Goal: Use online tool/utility: Utilize a website feature to perform a specific function

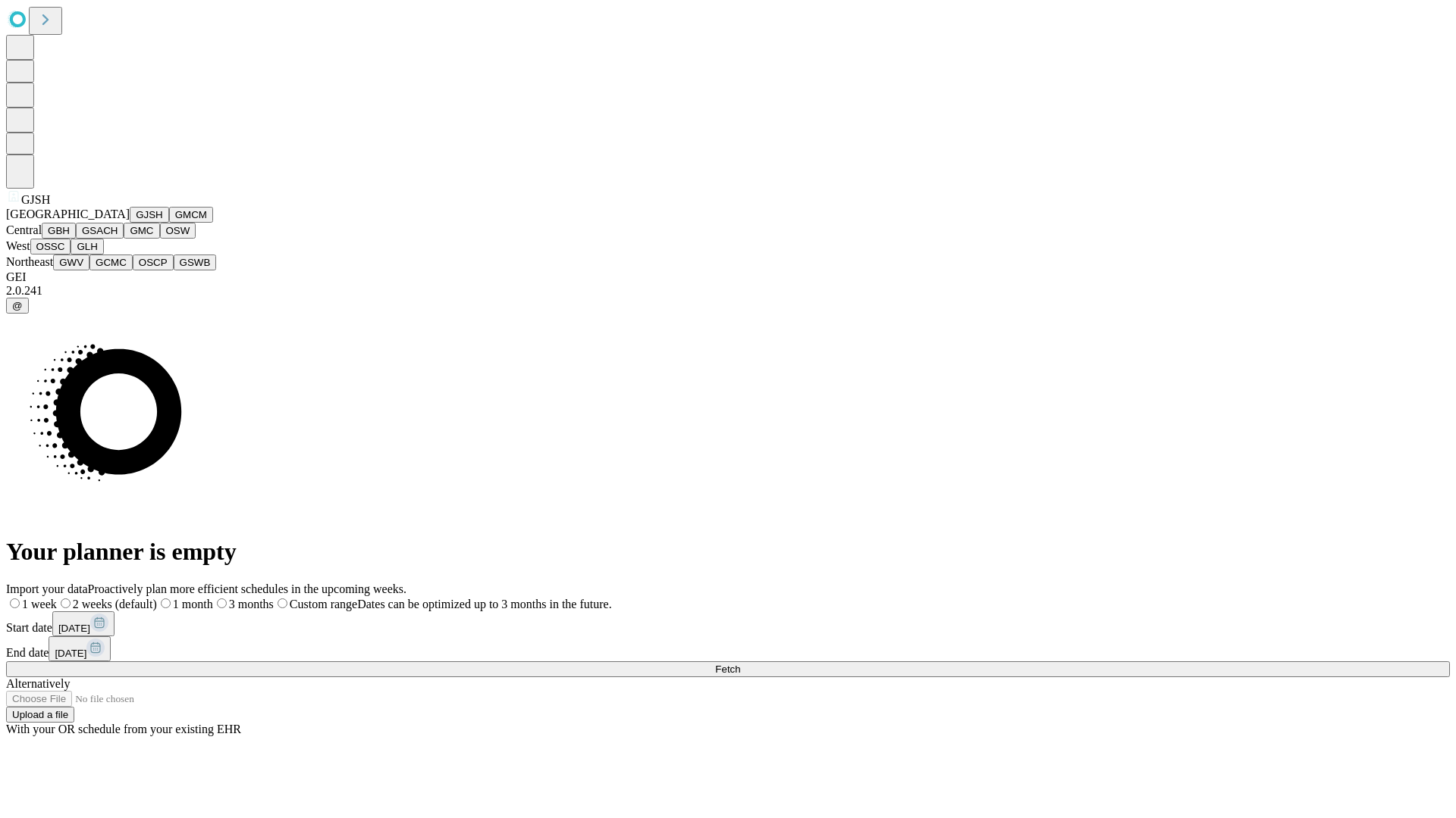
click at [130, 223] on button "GJSH" at bounding box center [149, 214] width 39 height 16
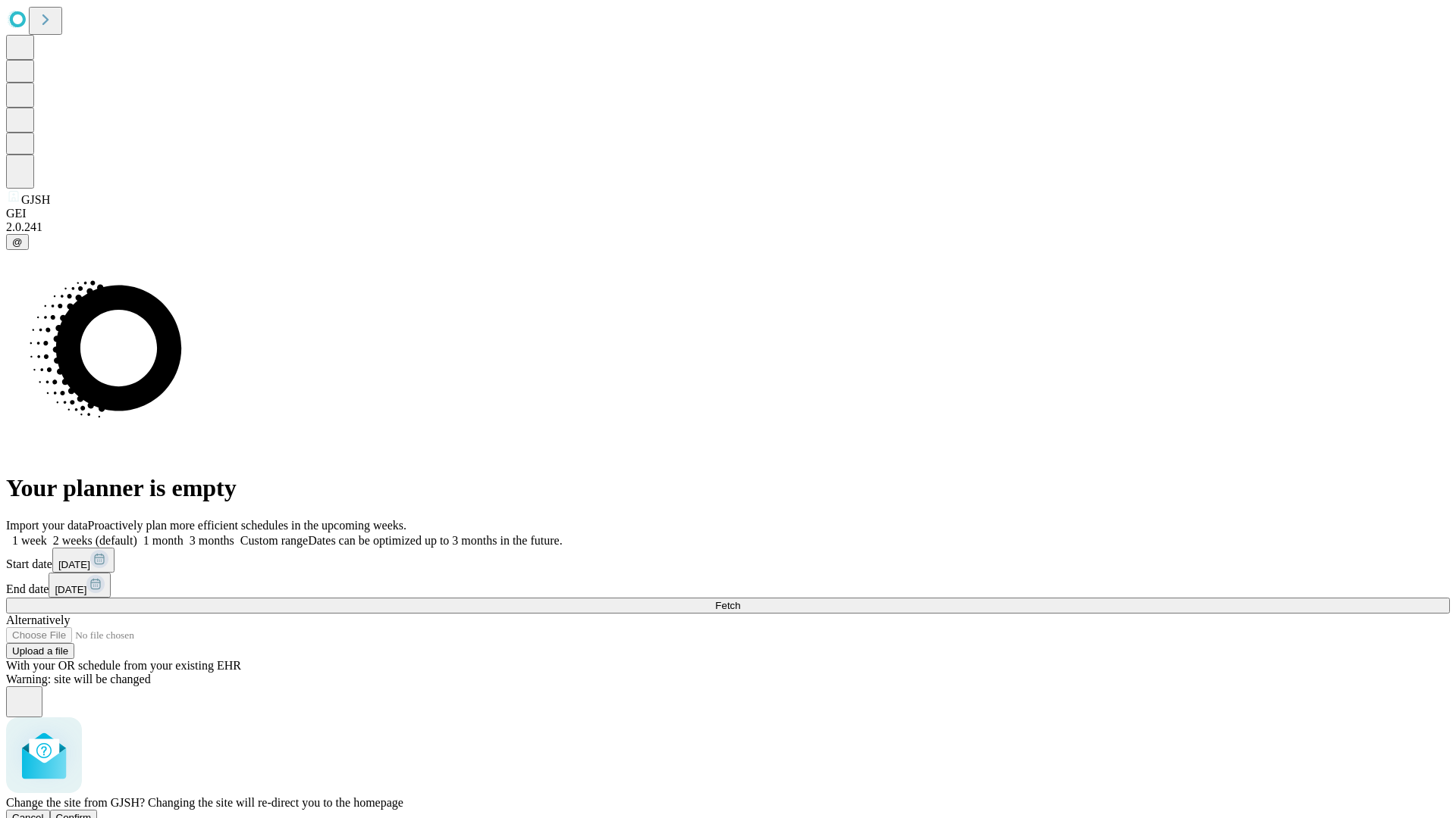
click at [91, 812] on span "Confirm" at bounding box center [74, 818] width 35 height 11
click at [184, 534] on label "1 month" at bounding box center [160, 540] width 47 height 13
click at [740, 600] on span "Fetch" at bounding box center [727, 606] width 25 height 11
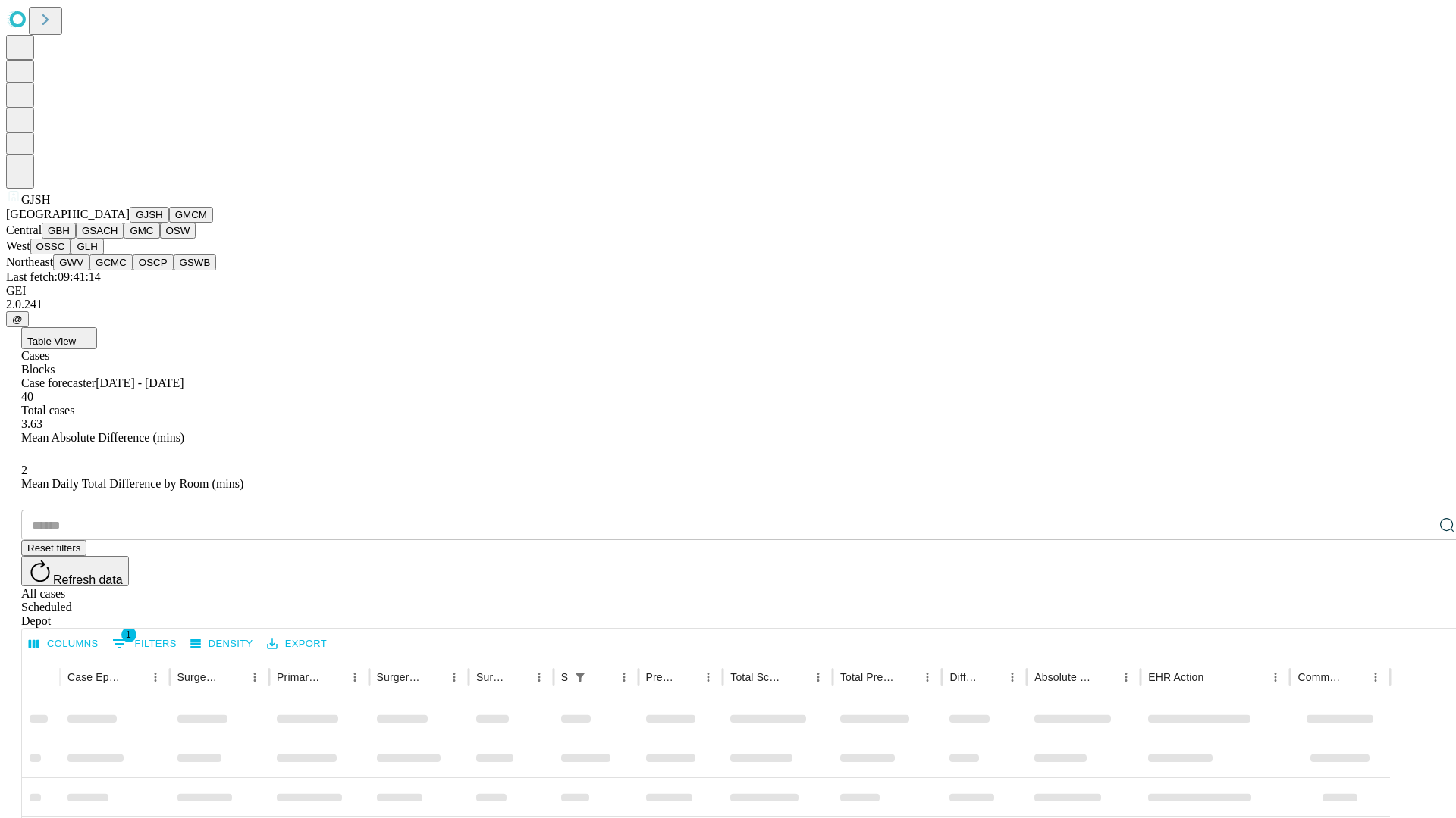
click at [169, 223] on button "GMCM" at bounding box center [190, 214] width 44 height 16
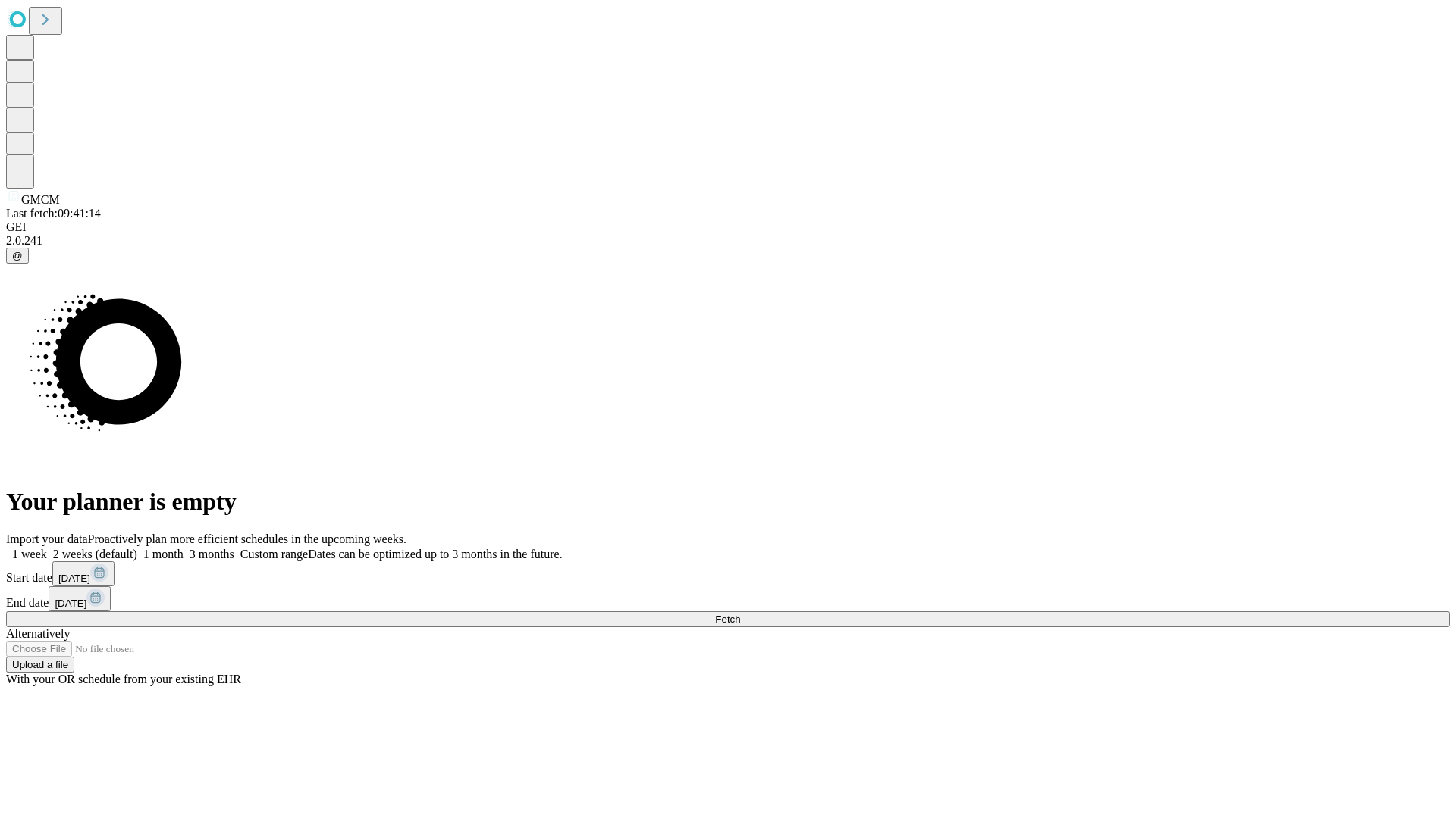
click at [184, 548] on label "1 month" at bounding box center [160, 554] width 47 height 13
click at [740, 614] on span "Fetch" at bounding box center [727, 620] width 25 height 11
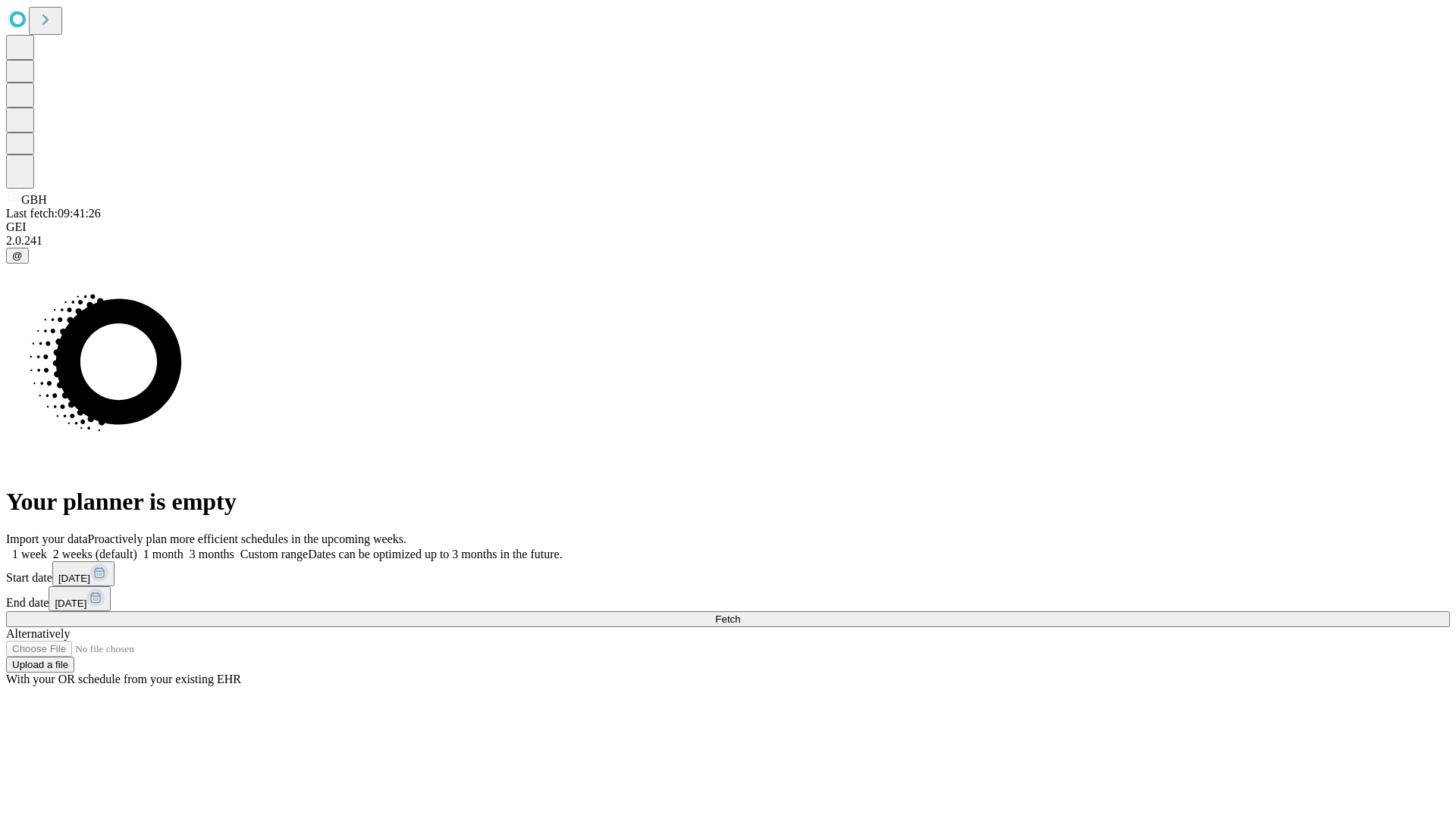
click at [184, 548] on label "1 month" at bounding box center [160, 554] width 47 height 13
click at [740, 614] on span "Fetch" at bounding box center [727, 620] width 25 height 11
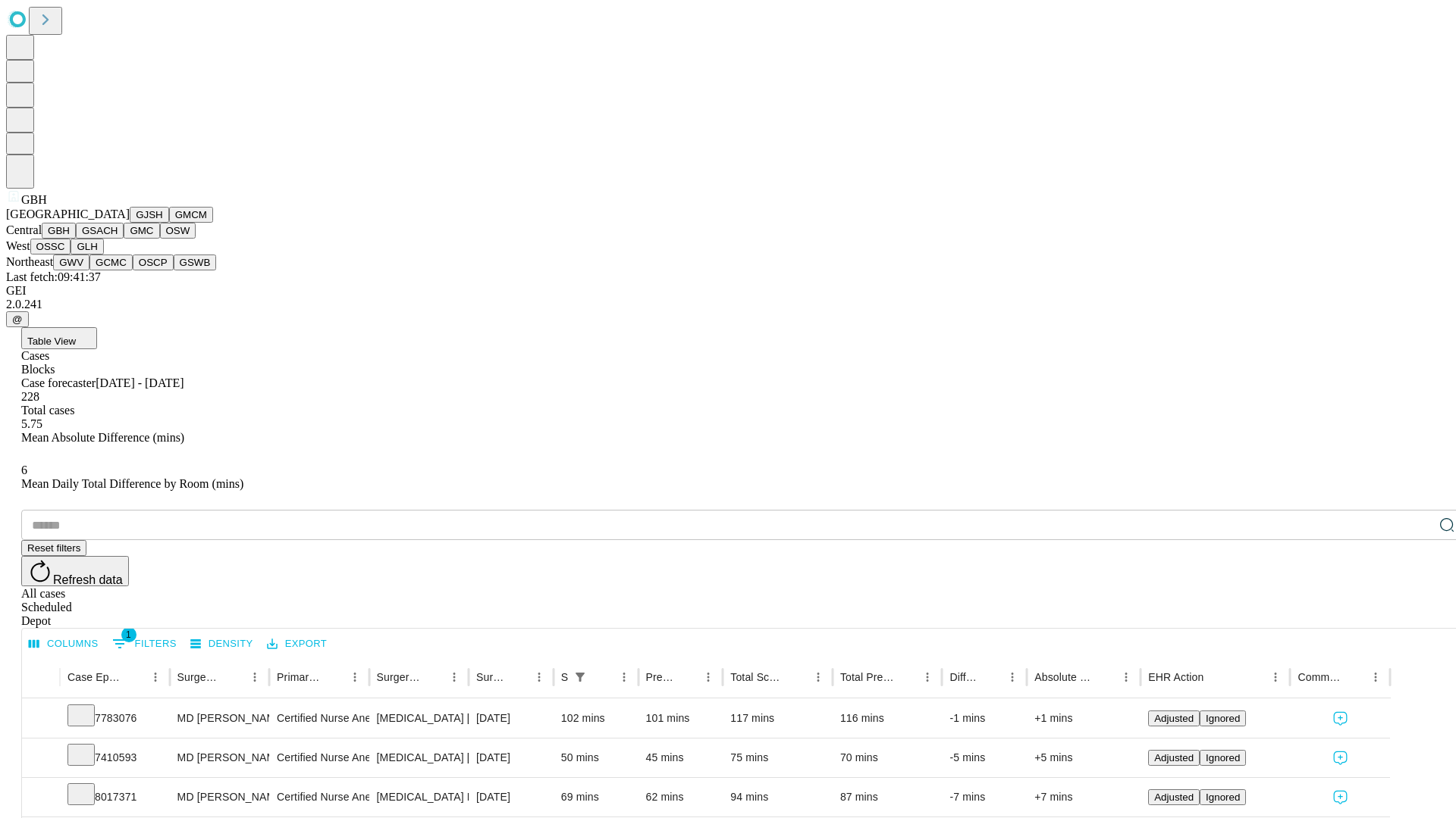
click at [117, 239] on button "GSACH" at bounding box center [99, 230] width 48 height 16
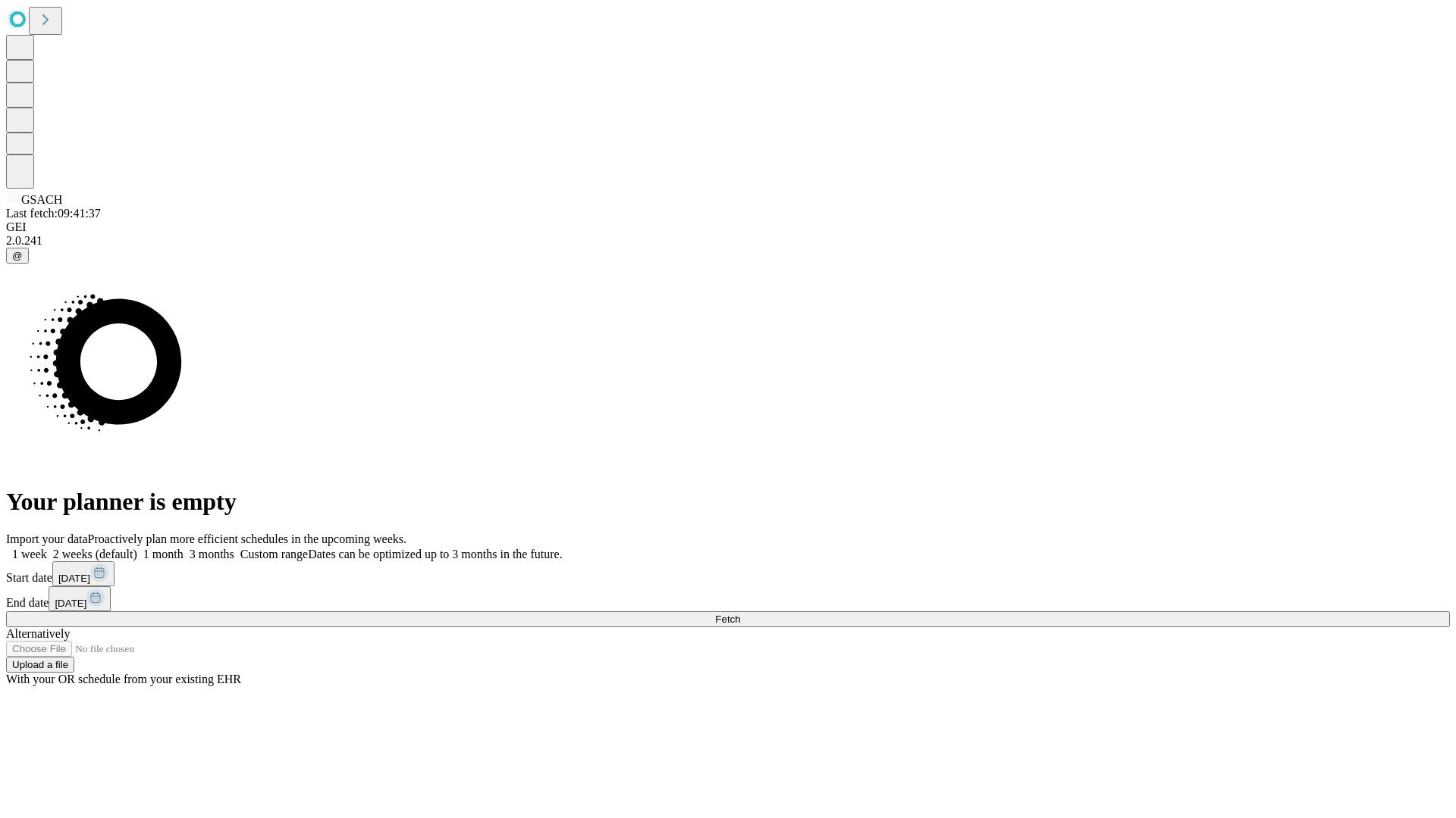
click at [184, 548] on label "1 month" at bounding box center [160, 554] width 47 height 13
click at [740, 614] on span "Fetch" at bounding box center [727, 620] width 25 height 11
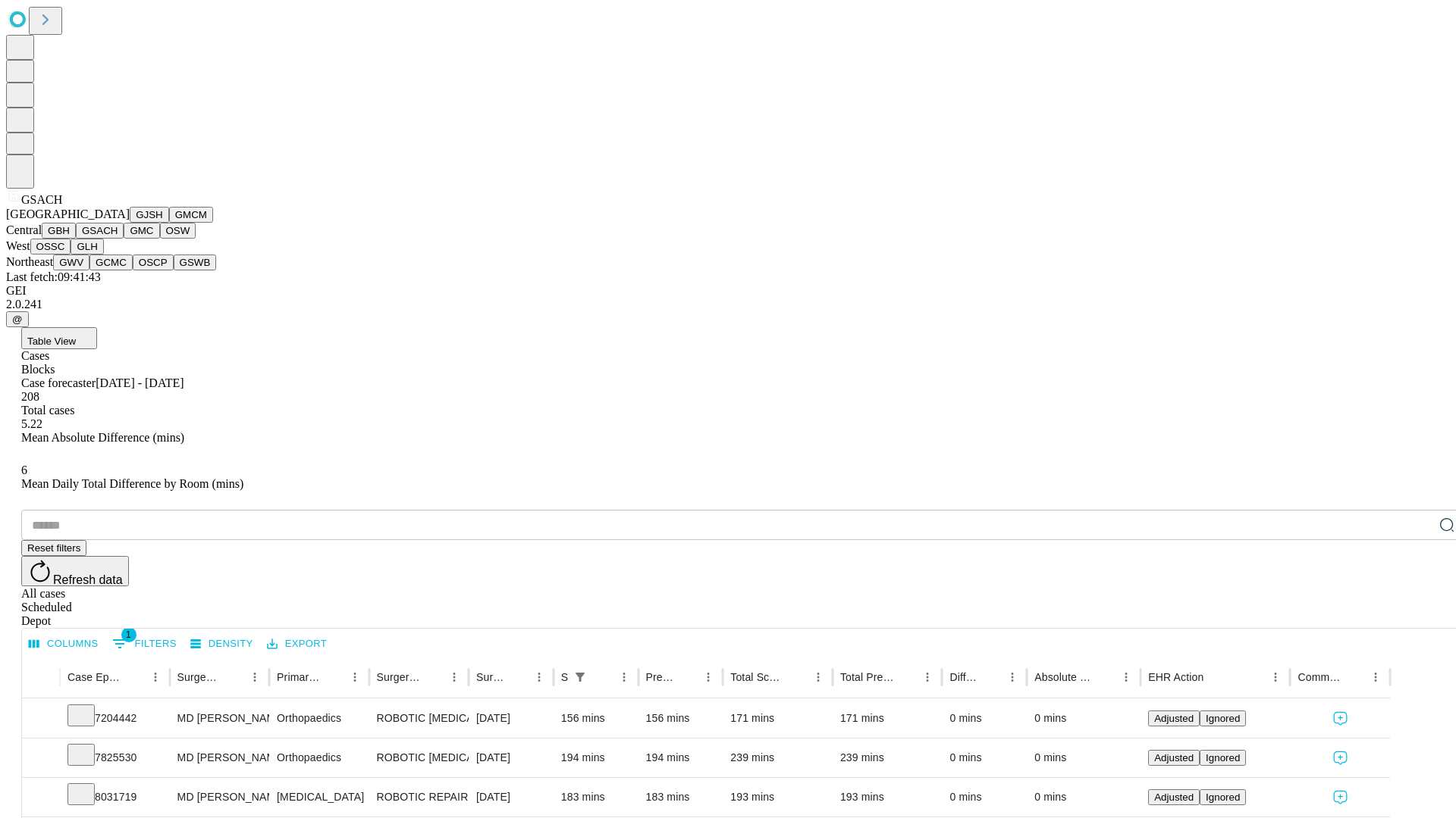
click at [124, 239] on button "GMC" at bounding box center [142, 230] width 35 height 16
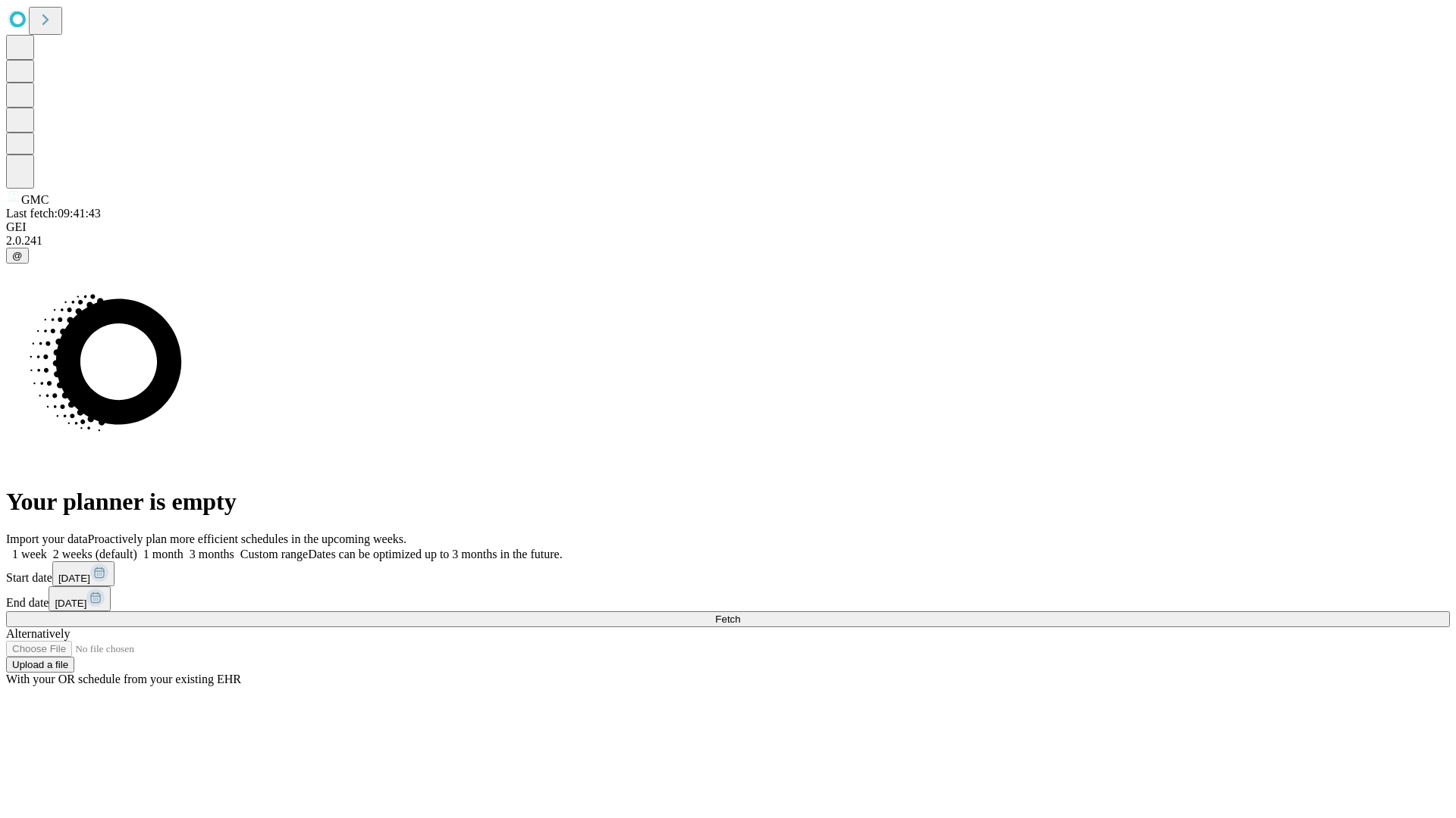
click at [184, 548] on label "1 month" at bounding box center [160, 554] width 47 height 13
click at [740, 614] on span "Fetch" at bounding box center [727, 620] width 25 height 11
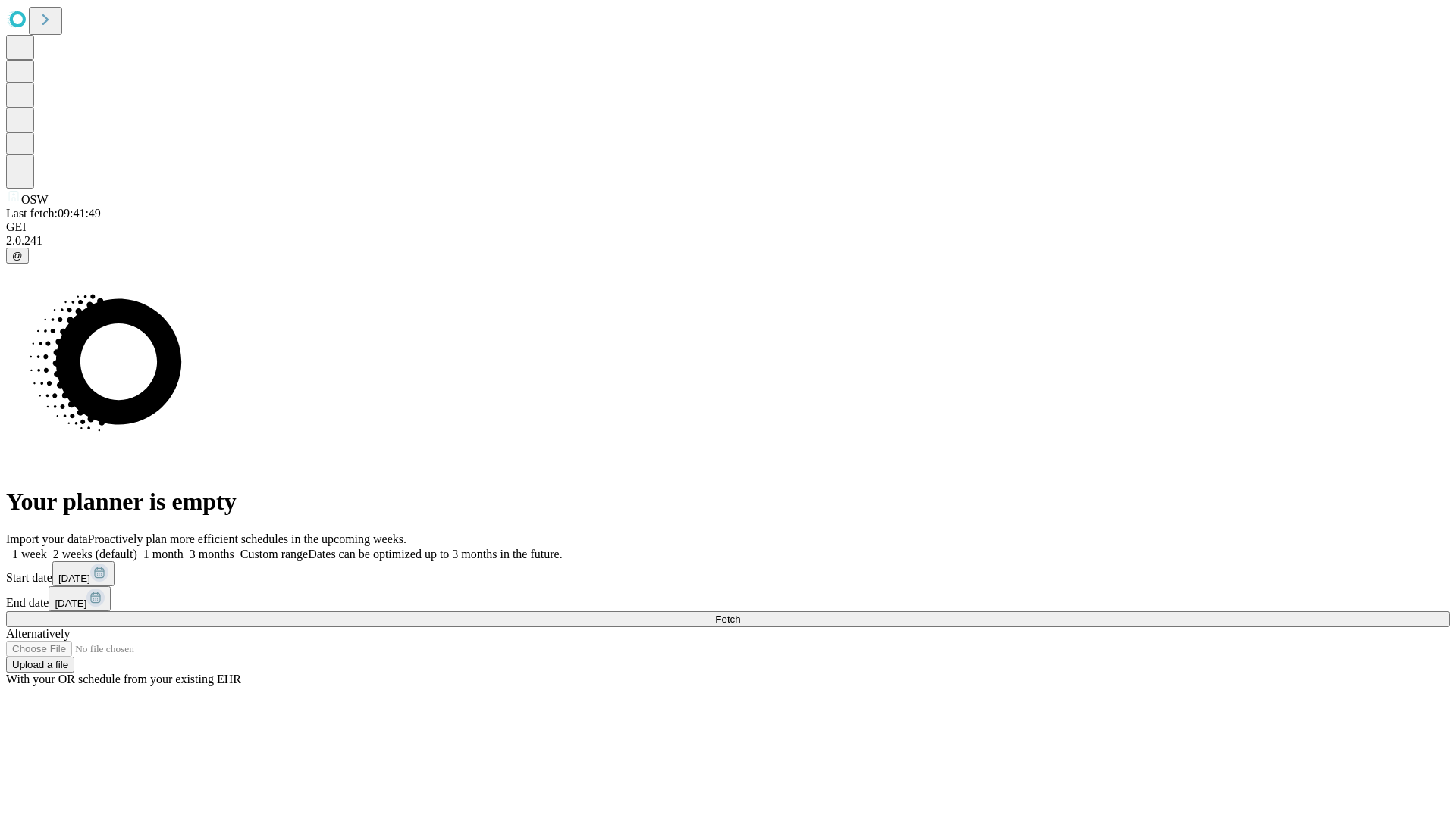
click at [184, 548] on label "1 month" at bounding box center [160, 554] width 47 height 13
click at [740, 614] on span "Fetch" at bounding box center [727, 620] width 25 height 11
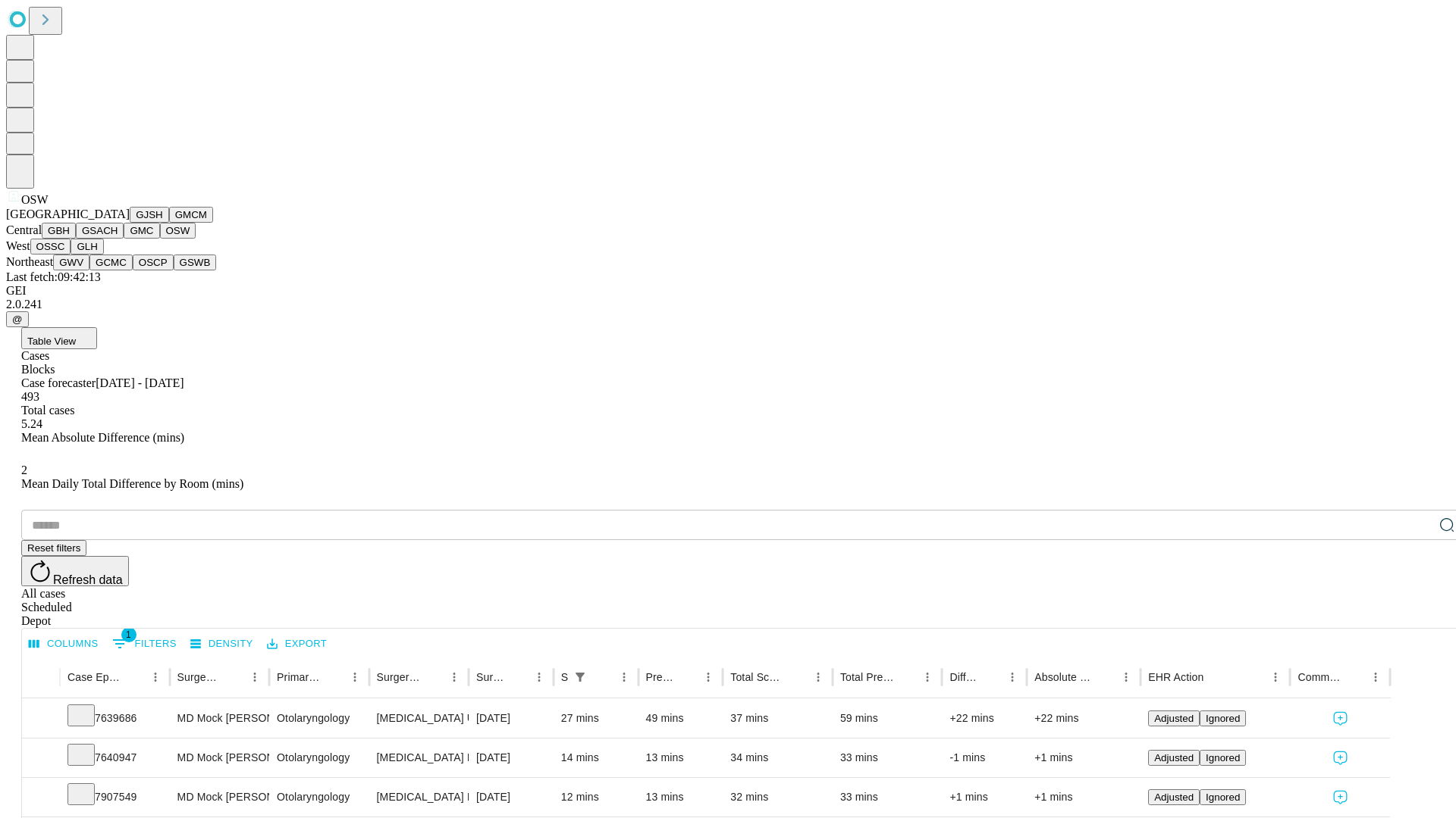
click at [71, 254] on button "OSSC" at bounding box center [51, 246] width 41 height 16
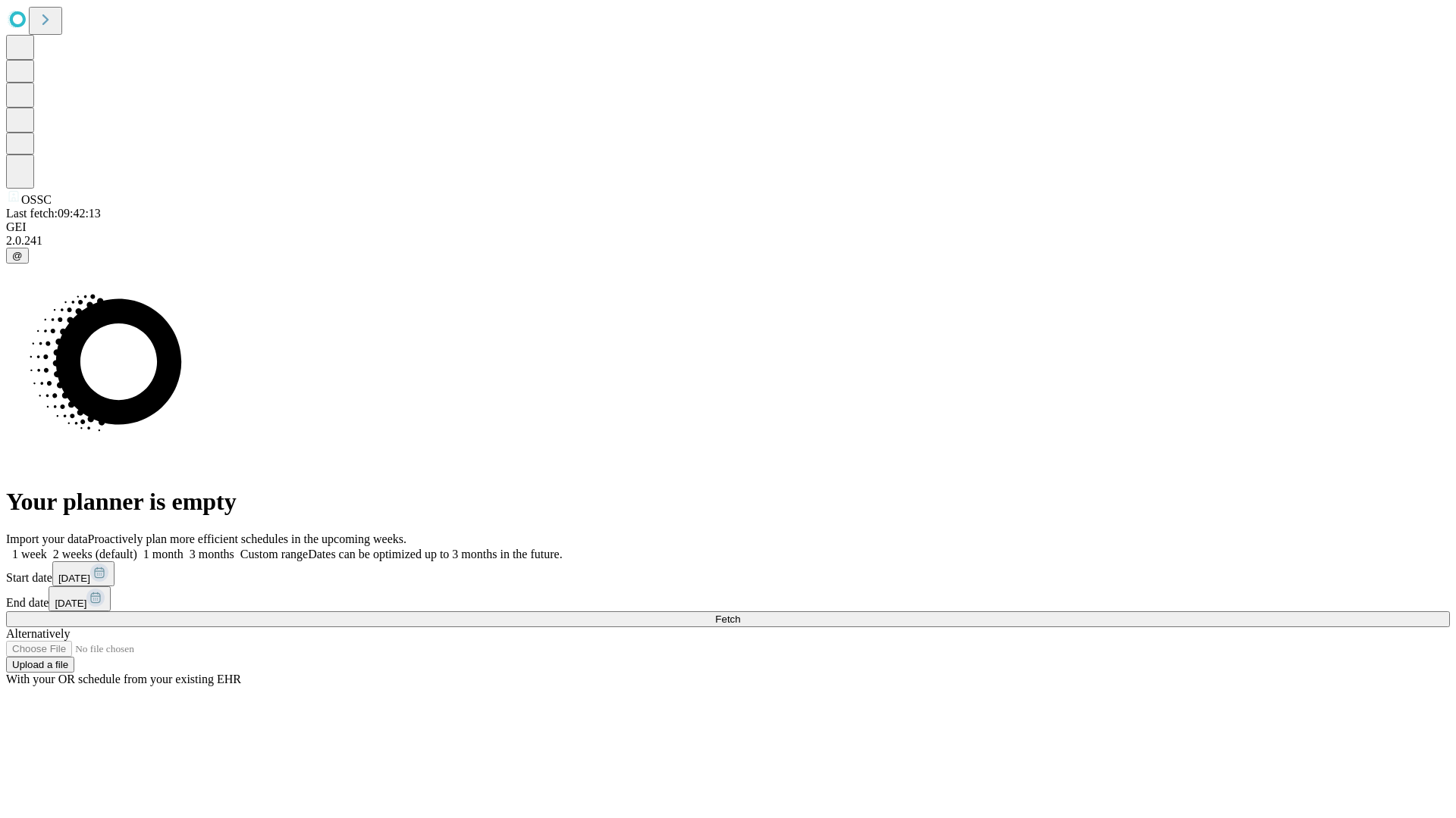
click at [184, 548] on label "1 month" at bounding box center [160, 554] width 47 height 13
click at [740, 614] on span "Fetch" at bounding box center [727, 620] width 25 height 11
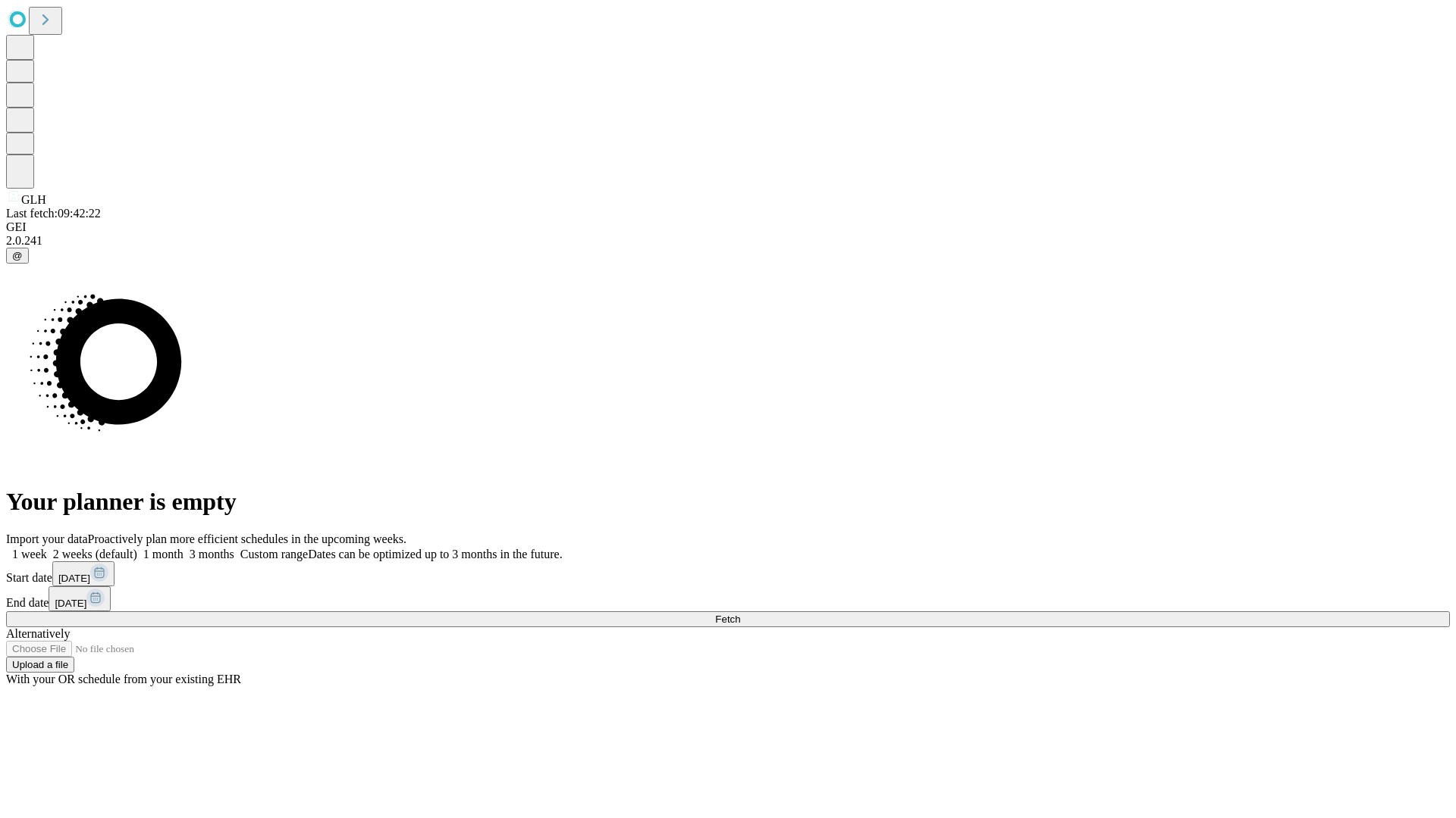
click at [740, 614] on span "Fetch" at bounding box center [727, 620] width 25 height 11
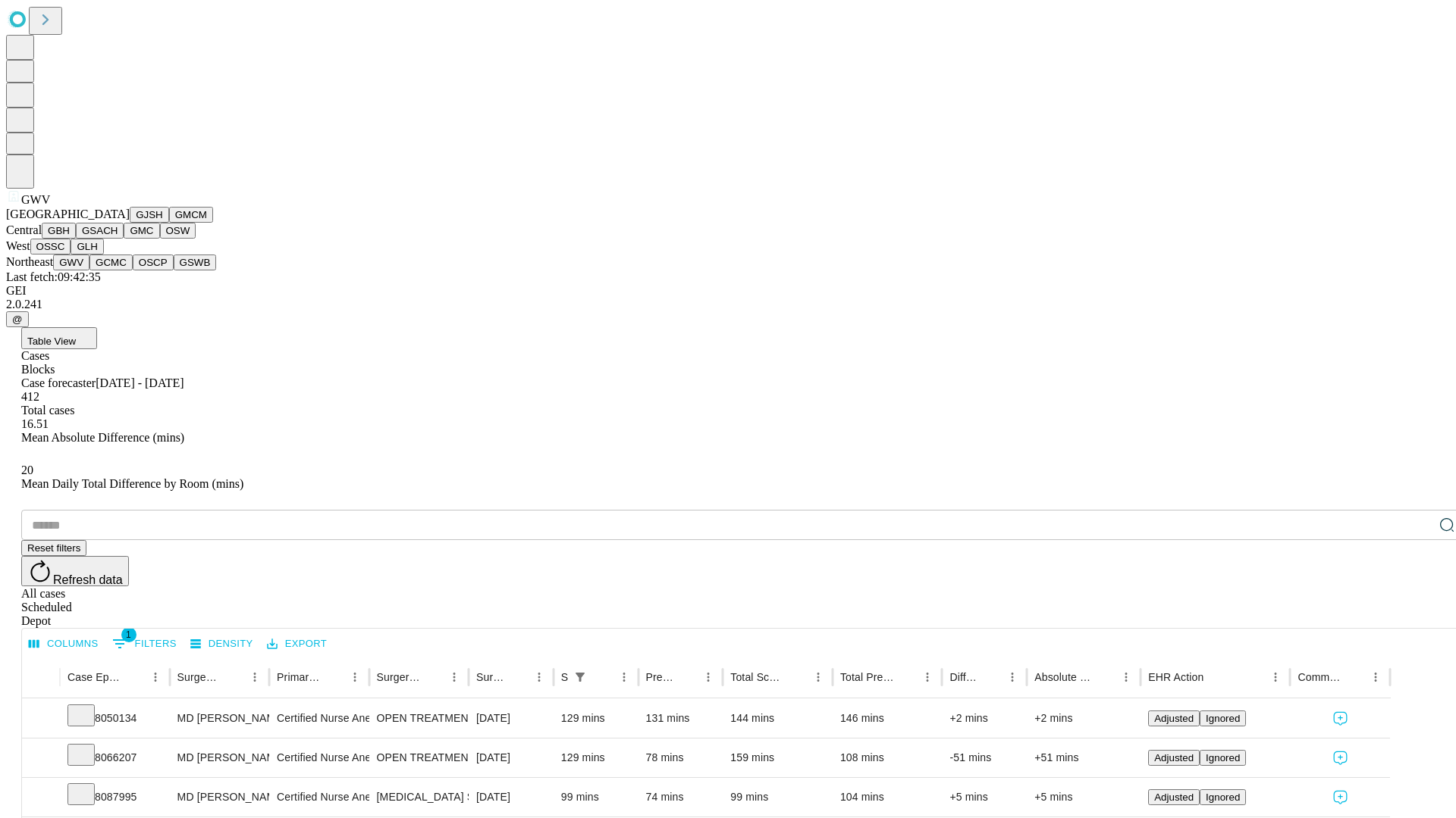
click at [117, 270] on button "GCMC" at bounding box center [111, 262] width 43 height 16
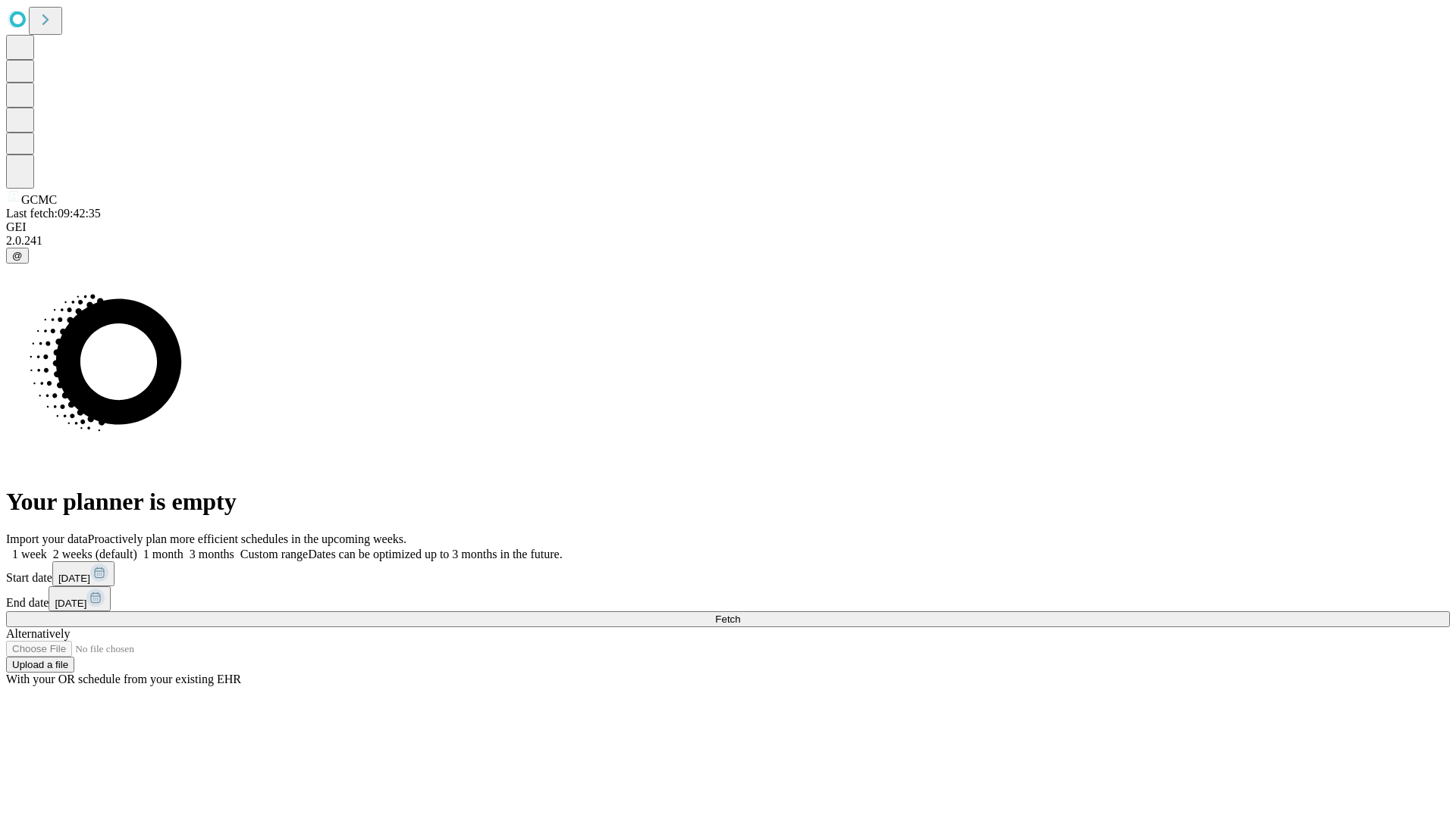
click at [184, 548] on label "1 month" at bounding box center [160, 554] width 47 height 13
click at [740, 614] on span "Fetch" at bounding box center [727, 620] width 25 height 11
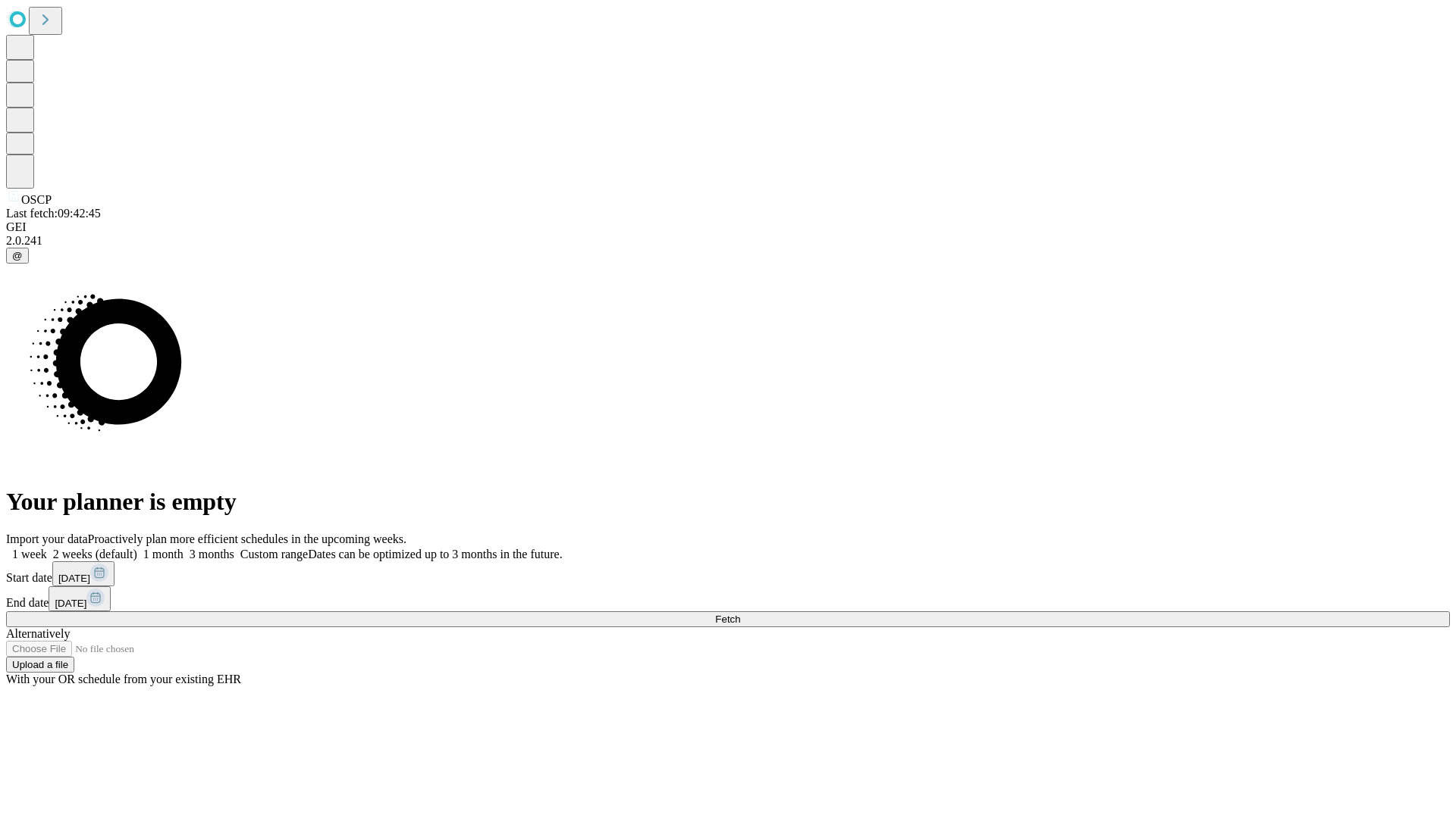
click at [184, 548] on label "1 month" at bounding box center [160, 554] width 47 height 13
click at [740, 614] on span "Fetch" at bounding box center [727, 620] width 25 height 11
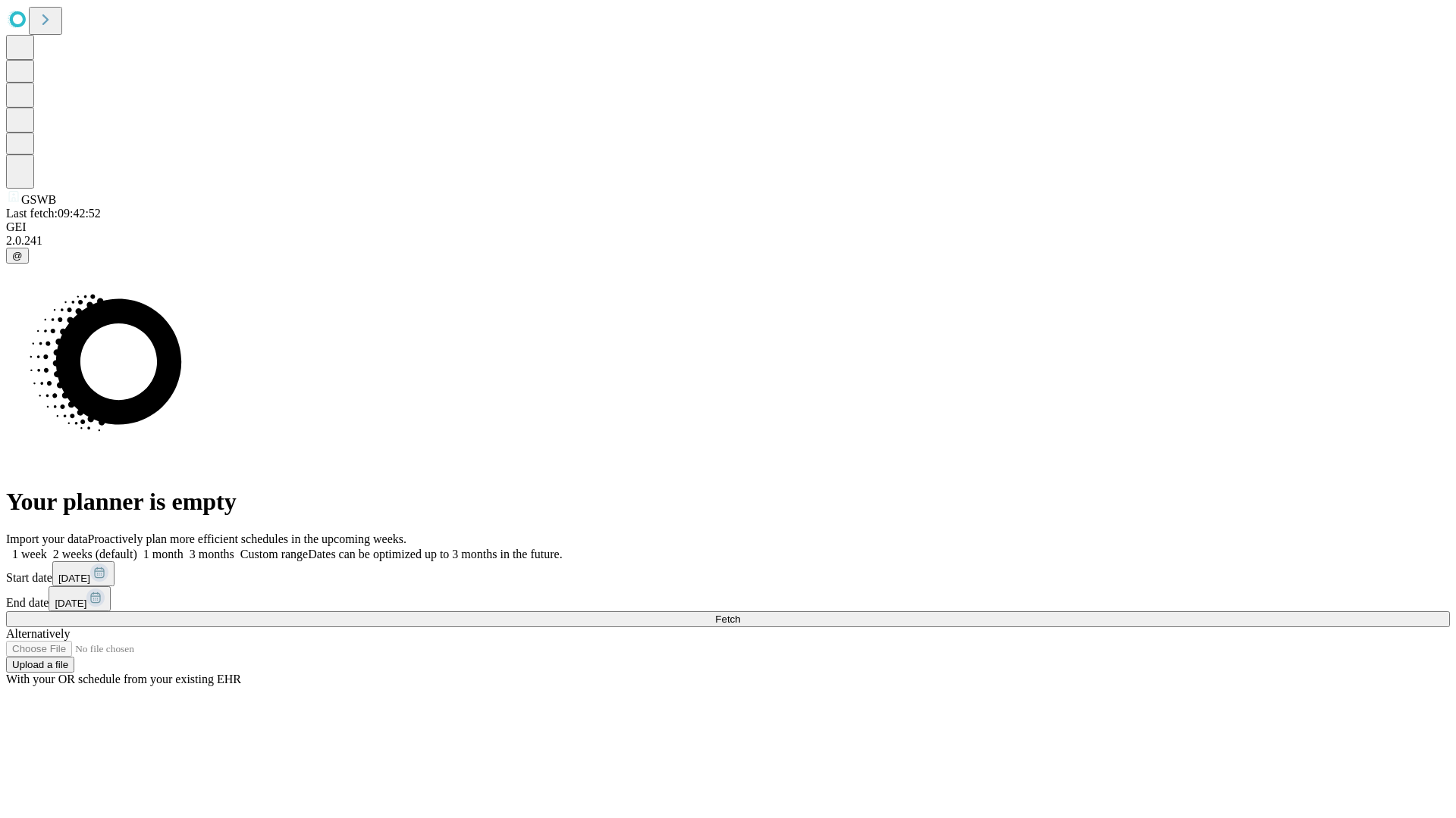
click at [184, 548] on label "1 month" at bounding box center [160, 554] width 47 height 13
click at [740, 614] on span "Fetch" at bounding box center [727, 620] width 25 height 11
